Goal: Task Accomplishment & Management: Manage account settings

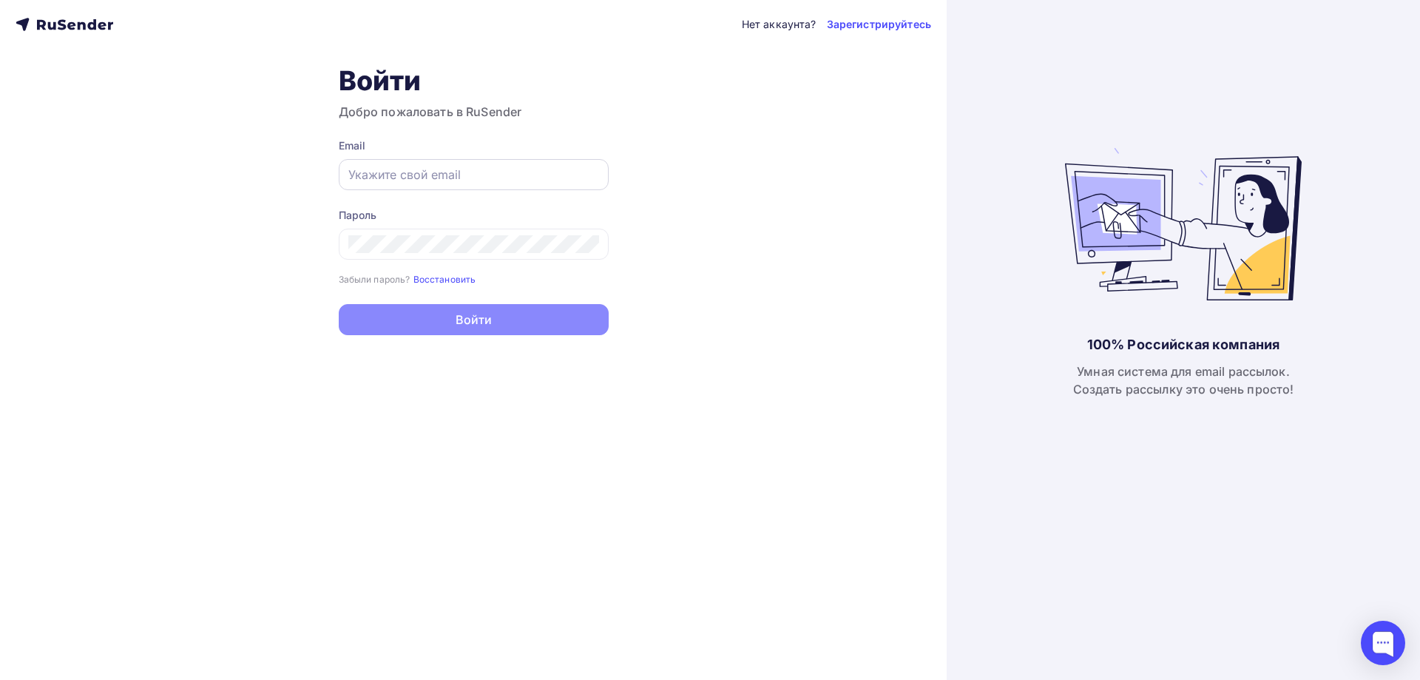
click at [484, 169] on input "text" at bounding box center [473, 175] width 251 height 18
paste input "[EMAIL_ADDRESS][DOMAIN_NAME]"
type input "[EMAIL_ADDRESS][DOMAIN_NAME]"
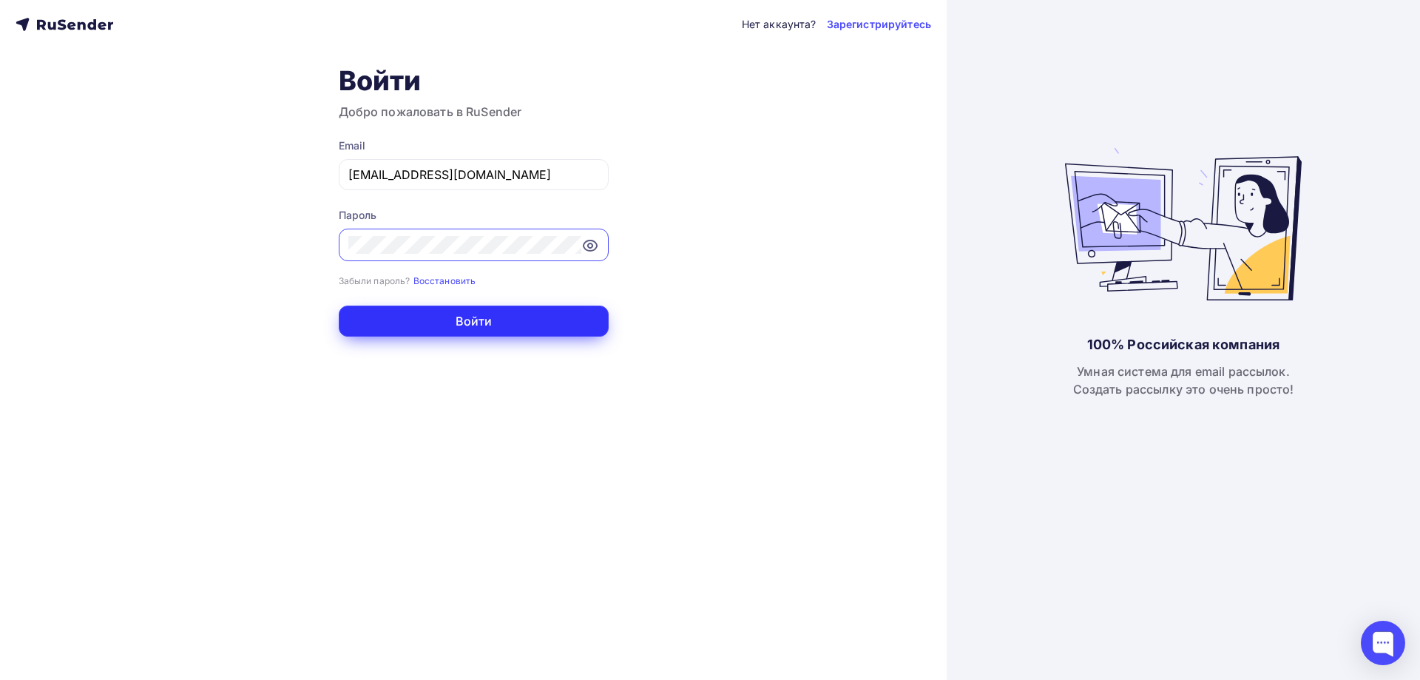
click at [433, 325] on button "Войти" at bounding box center [474, 321] width 270 height 31
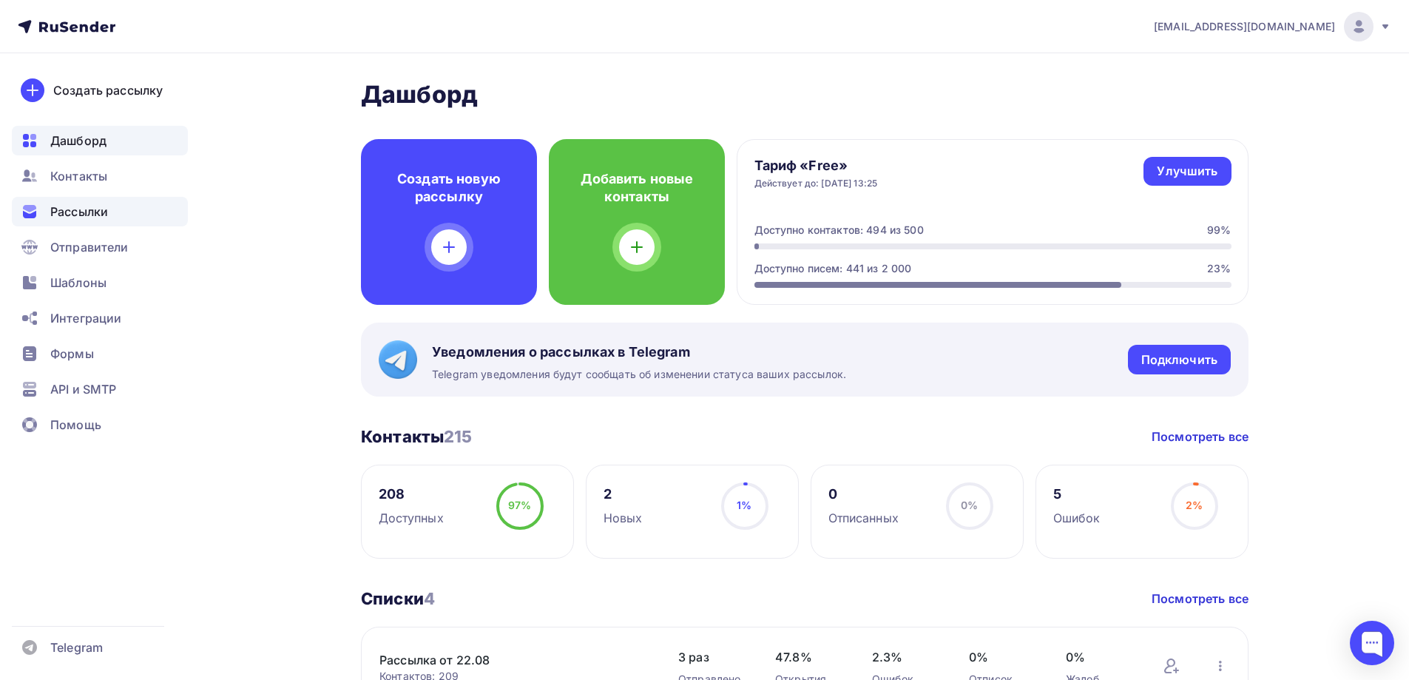
click at [80, 218] on span "Рассылки" at bounding box center [79, 212] width 58 height 18
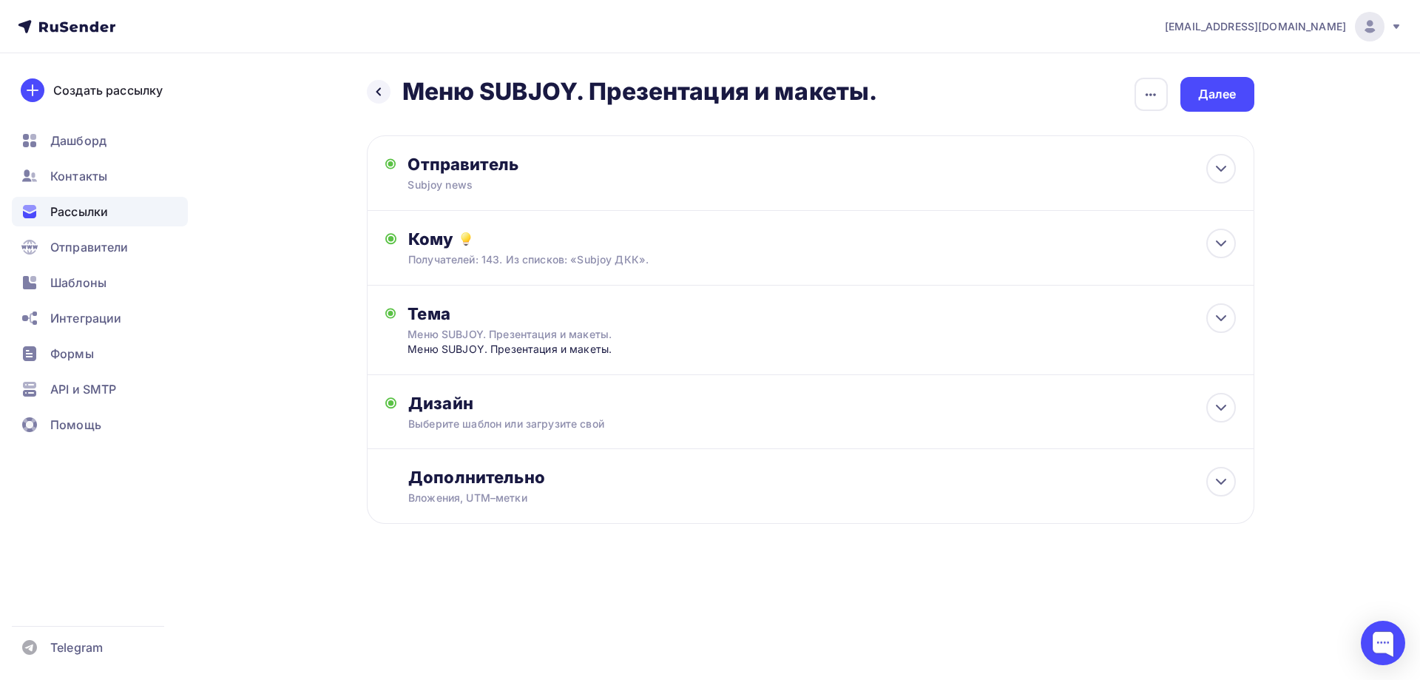
click at [240, 259] on div "Назад Меню SUBJOY. Презентация и макеты. Меню SUBJOY. Презентация и макеты. Зак…" at bounding box center [710, 336] width 1212 height 566
